Goal: Use online tool/utility: Utilize a website feature to perform a specific function

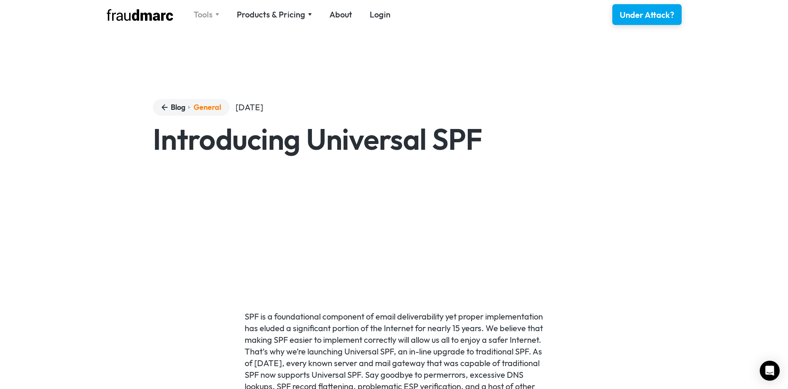
click at [200, 17] on div "Tools" at bounding box center [203, 15] width 19 height 12
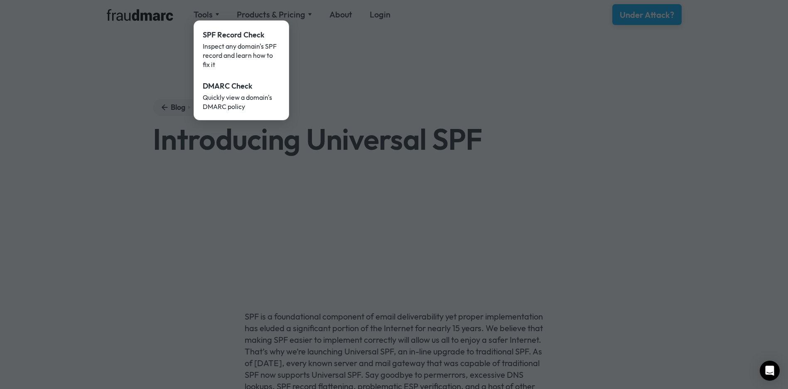
click at [164, 34] on div at bounding box center [394, 194] width 788 height 389
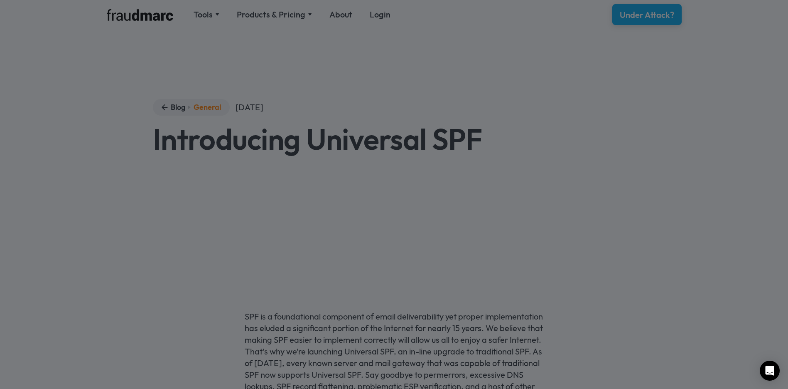
click at [159, 26] on div at bounding box center [394, 194] width 788 height 389
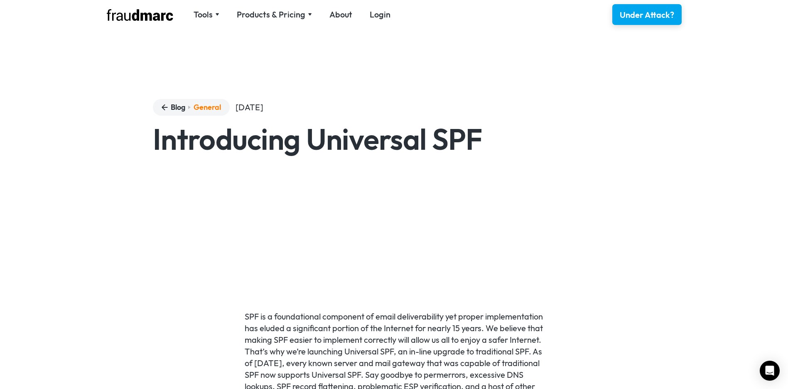
click at [160, 18] on img at bounding box center [140, 15] width 67 height 12
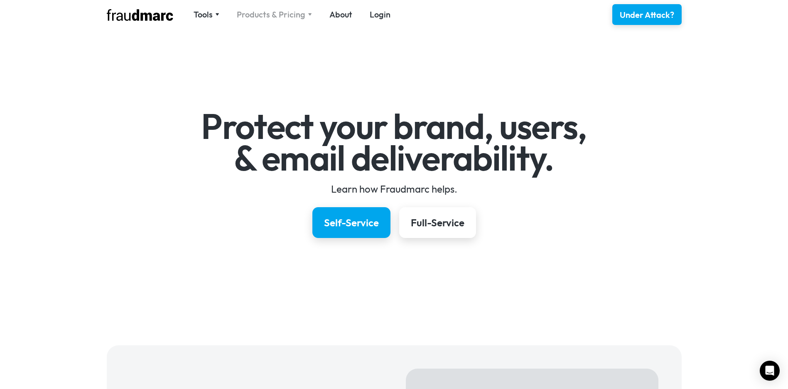
click at [282, 18] on div "Products & Pricing" at bounding box center [271, 15] width 69 height 12
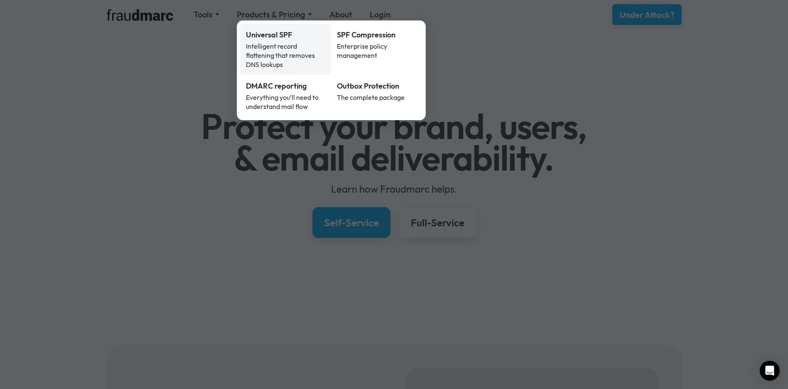
click at [280, 48] on div "Intelligent record flattening that removes DNS lookups" at bounding box center [286, 55] width 80 height 27
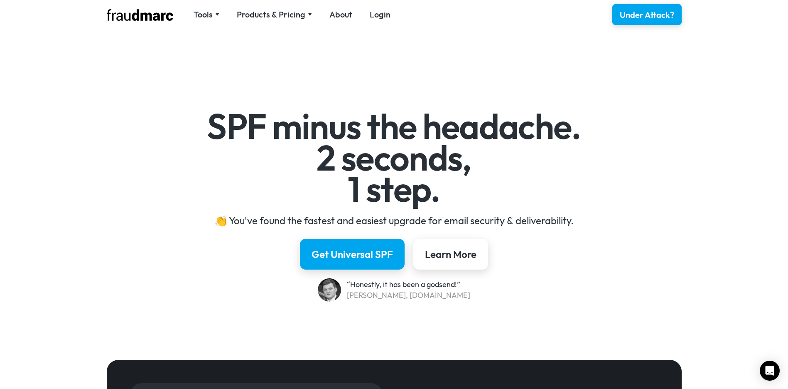
scroll to position [248, 0]
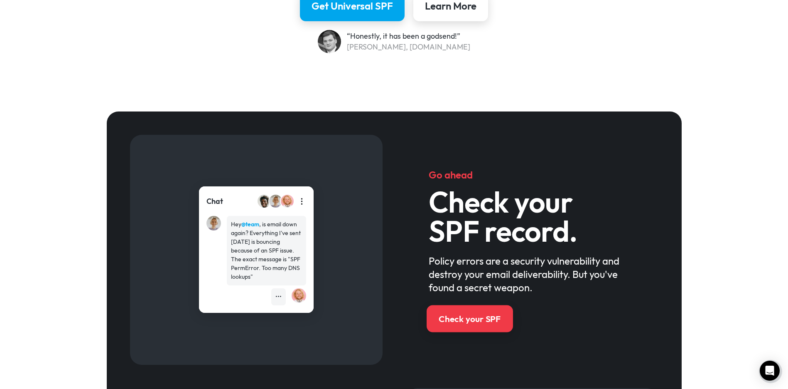
click at [505, 317] on link "Check your SPF" at bounding box center [470, 318] width 86 height 27
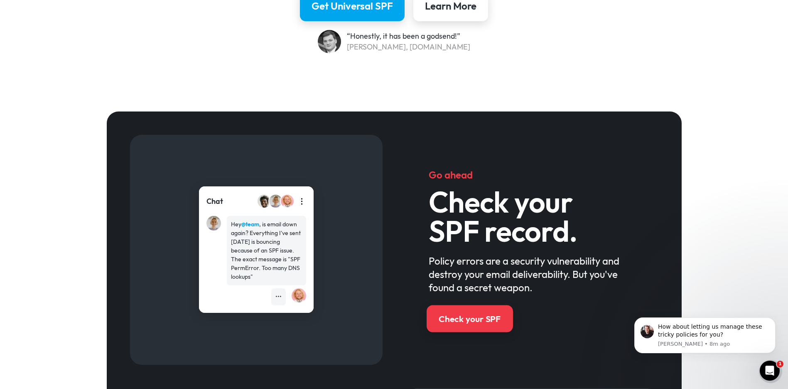
scroll to position [0, 0]
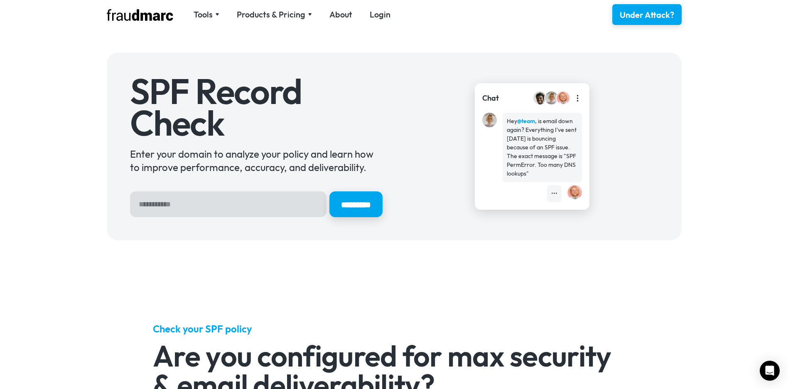
click at [257, 202] on input "Hero Sign Up Form" at bounding box center [228, 204] width 197 height 26
type input "**********"
click at [330, 191] on input "*********" at bounding box center [356, 204] width 53 height 26
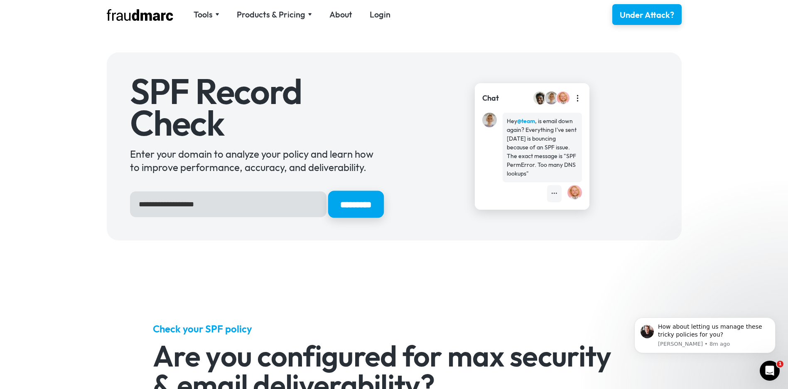
click at [349, 199] on input "*********" at bounding box center [356, 204] width 56 height 27
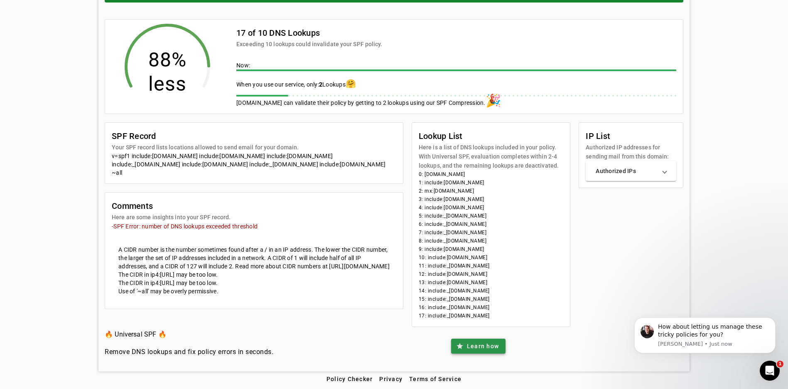
click at [471, 345] on span "Learn how" at bounding box center [483, 346] width 32 height 8
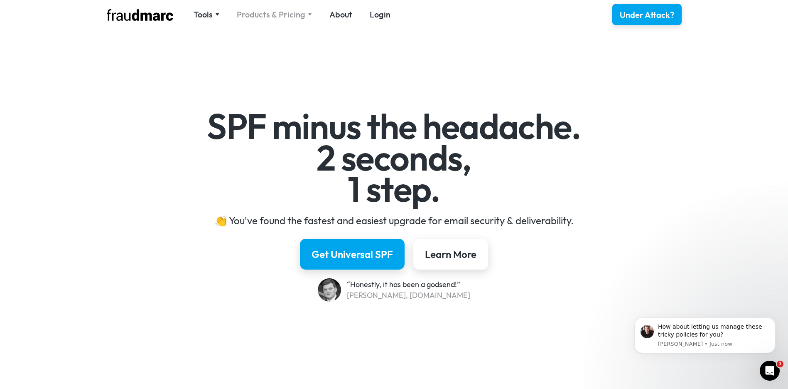
click at [286, 16] on div "Products & Pricing" at bounding box center [271, 15] width 69 height 12
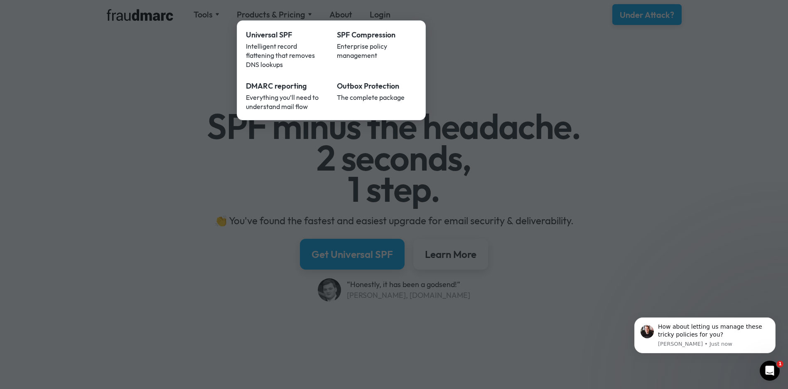
click at [147, 89] on div at bounding box center [394, 194] width 788 height 389
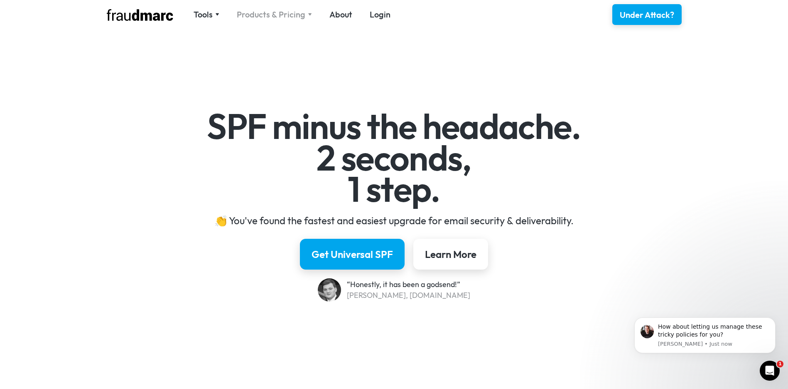
click at [291, 14] on div "Products & Pricing" at bounding box center [271, 15] width 69 height 12
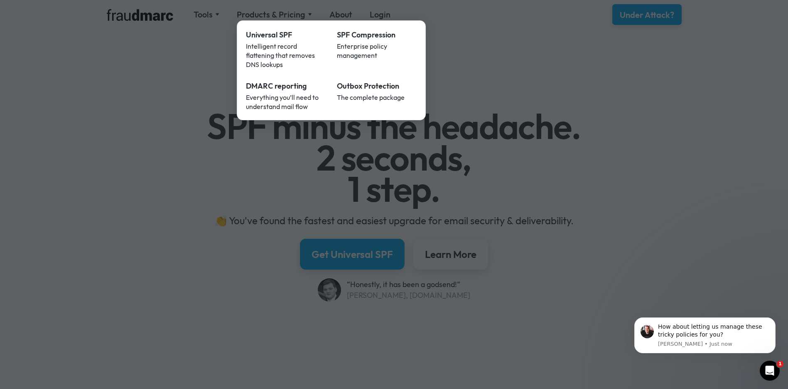
click at [369, 256] on div at bounding box center [394, 194] width 788 height 389
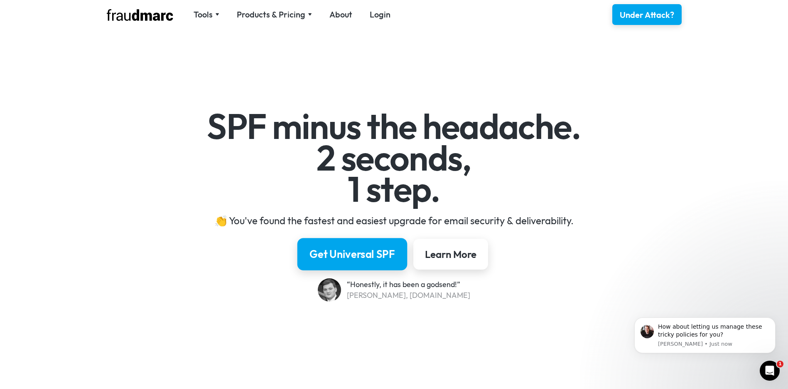
click at [358, 254] on div "Get Universal SPF" at bounding box center [353, 254] width 86 height 14
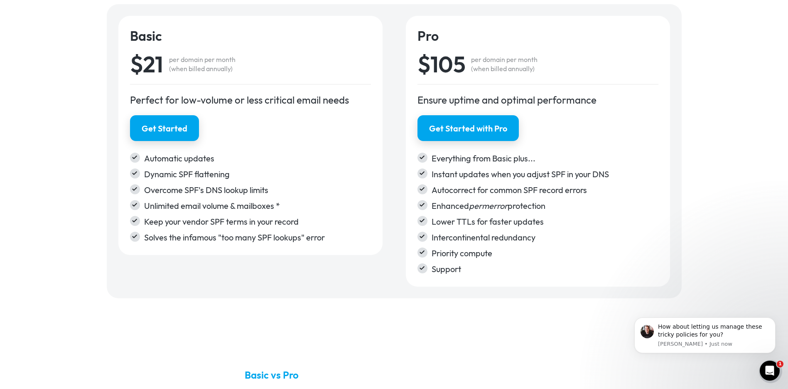
scroll to position [1397, 0]
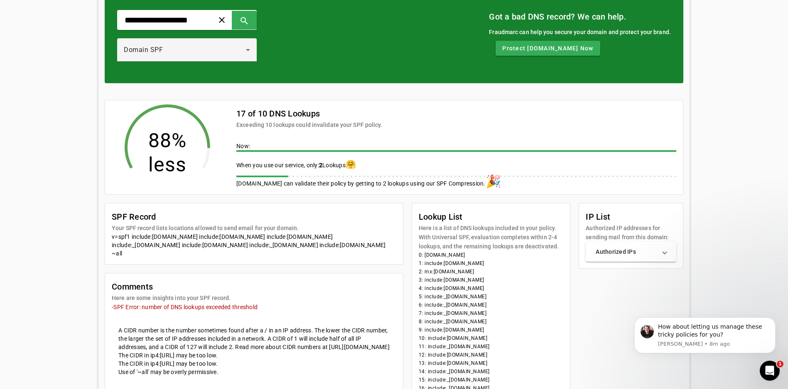
scroll to position [138, 0]
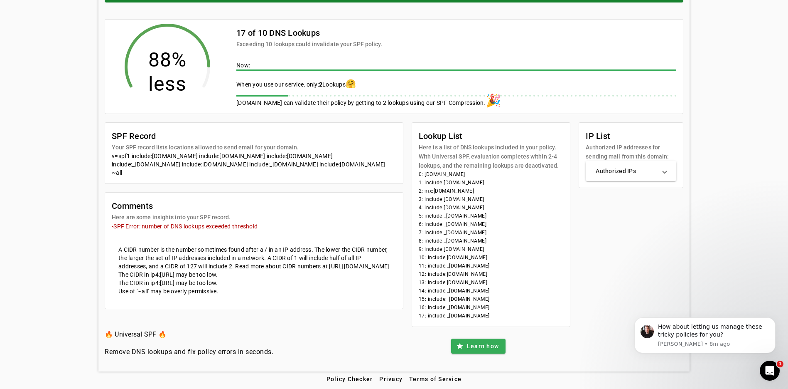
drag, startPoint x: 509, startPoint y: 324, endPoint x: 441, endPoint y: 292, distance: 75.5
click at [441, 292] on mat-card-content "0: [DOMAIN_NAME] 1: include:[DOMAIN_NAME] 2: mx:[DOMAIN_NAME] 3: include:[DOMAI…" at bounding box center [491, 248] width 158 height 156
click at [548, 253] on li "9: include:[DOMAIN_NAME]" at bounding box center [491, 249] width 145 height 8
drag, startPoint x: 532, startPoint y: 249, endPoint x: 449, endPoint y: 227, distance: 85.2
click at [449, 227] on mat-card-content "0: [DOMAIN_NAME] 1: include:[DOMAIN_NAME] 2: mx:[DOMAIN_NAME] 3: include:[DOMAI…" at bounding box center [491, 248] width 158 height 156
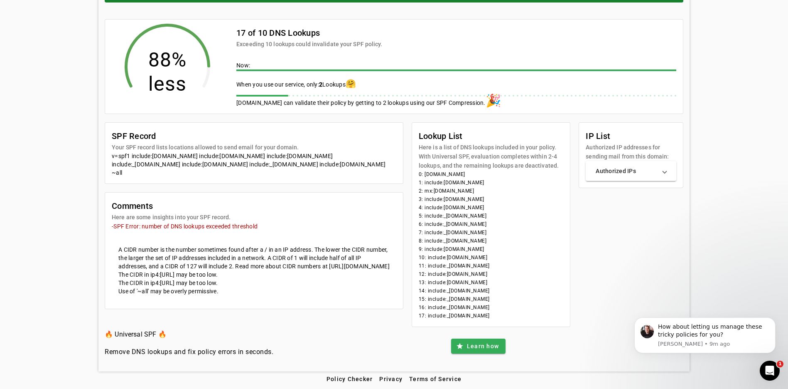
drag, startPoint x: 525, startPoint y: 324, endPoint x: 446, endPoint y: 293, distance: 85.7
click at [446, 293] on mat-card-content "0: [DOMAIN_NAME] 1: include:[DOMAIN_NAME] 2: mx:[DOMAIN_NAME] 3: include:[DOMAI…" at bounding box center [491, 248] width 158 height 156
